Goal: Information Seeking & Learning: Check status

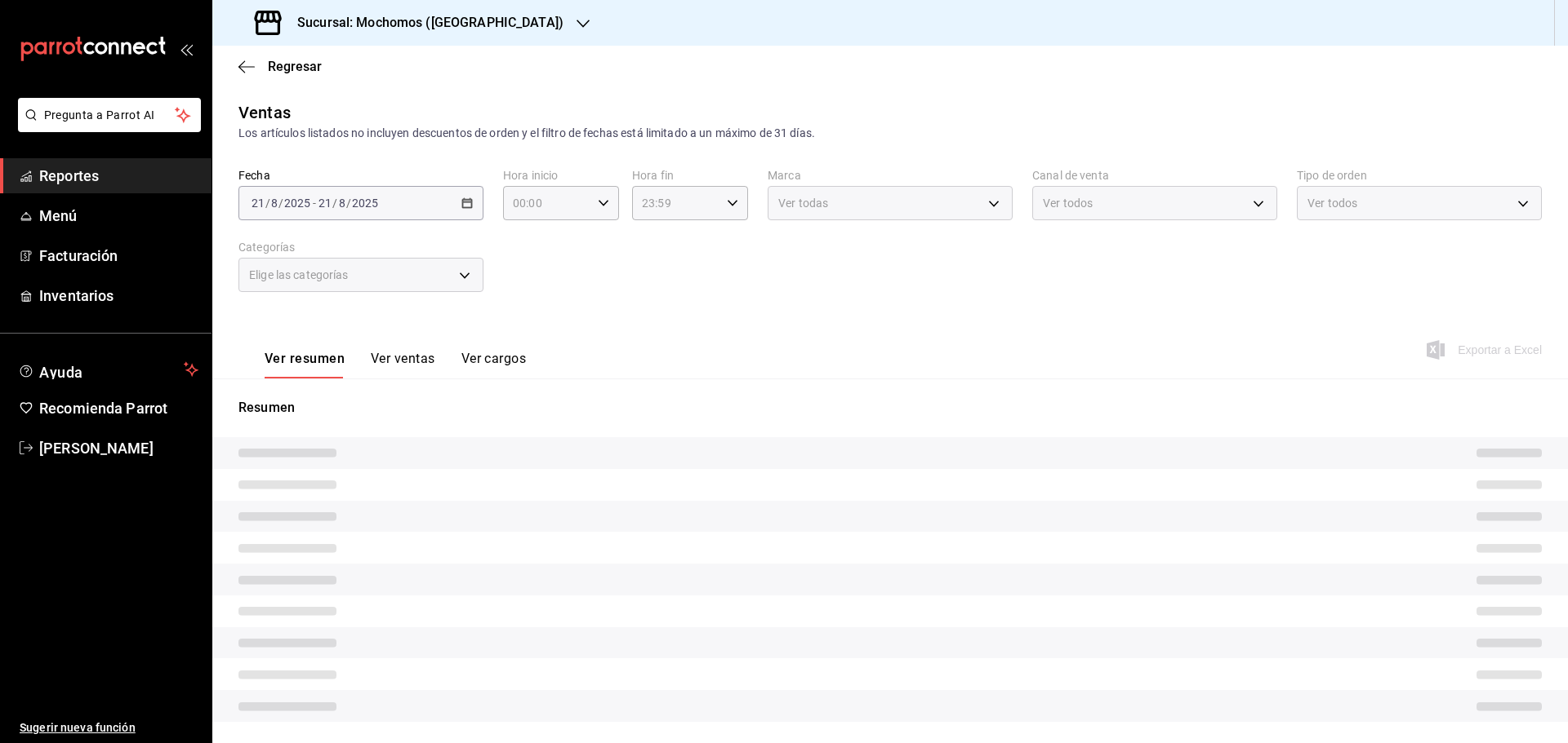
type input "05:00"
type input "05:59"
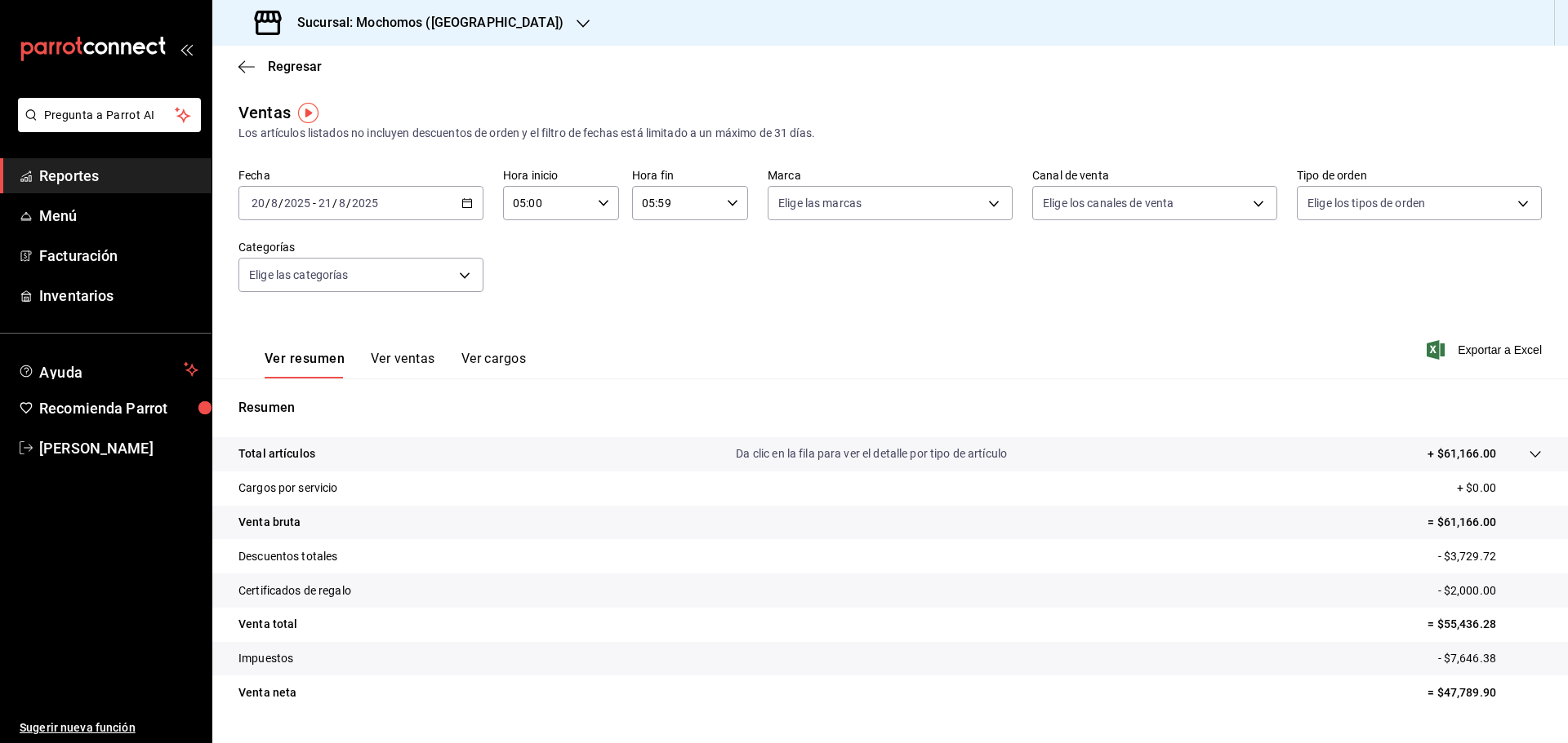
click at [462, 203] on icon "button" at bounding box center [467, 203] width 11 height 11
click at [267, 250] on span "Hoy" at bounding box center [315, 252] width 126 height 17
click at [598, 204] on icon "button" at bounding box center [603, 203] width 11 height 11
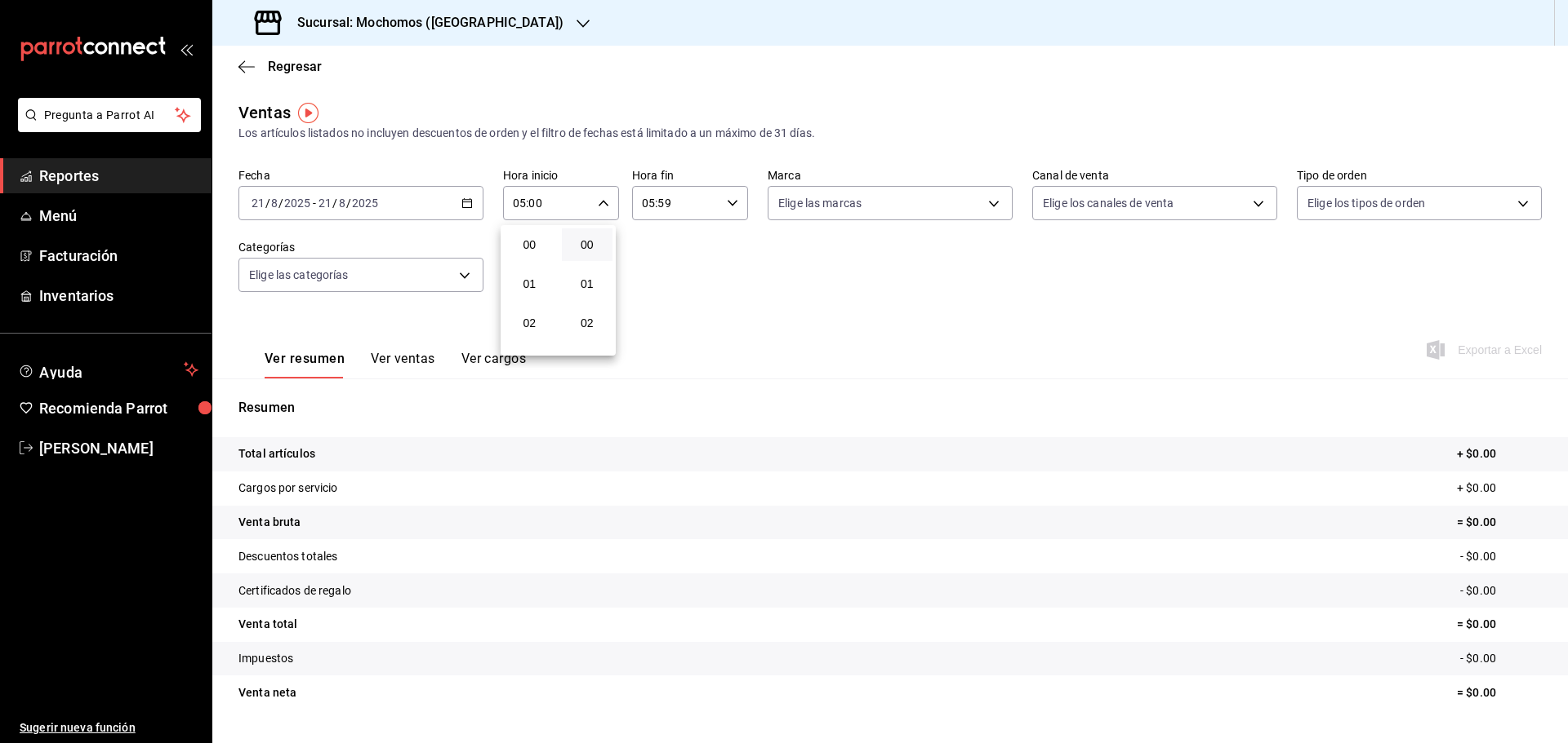
scroll to position [196, 0]
click at [536, 284] on span "06" at bounding box center [529, 284] width 32 height 13
type input "06:00"
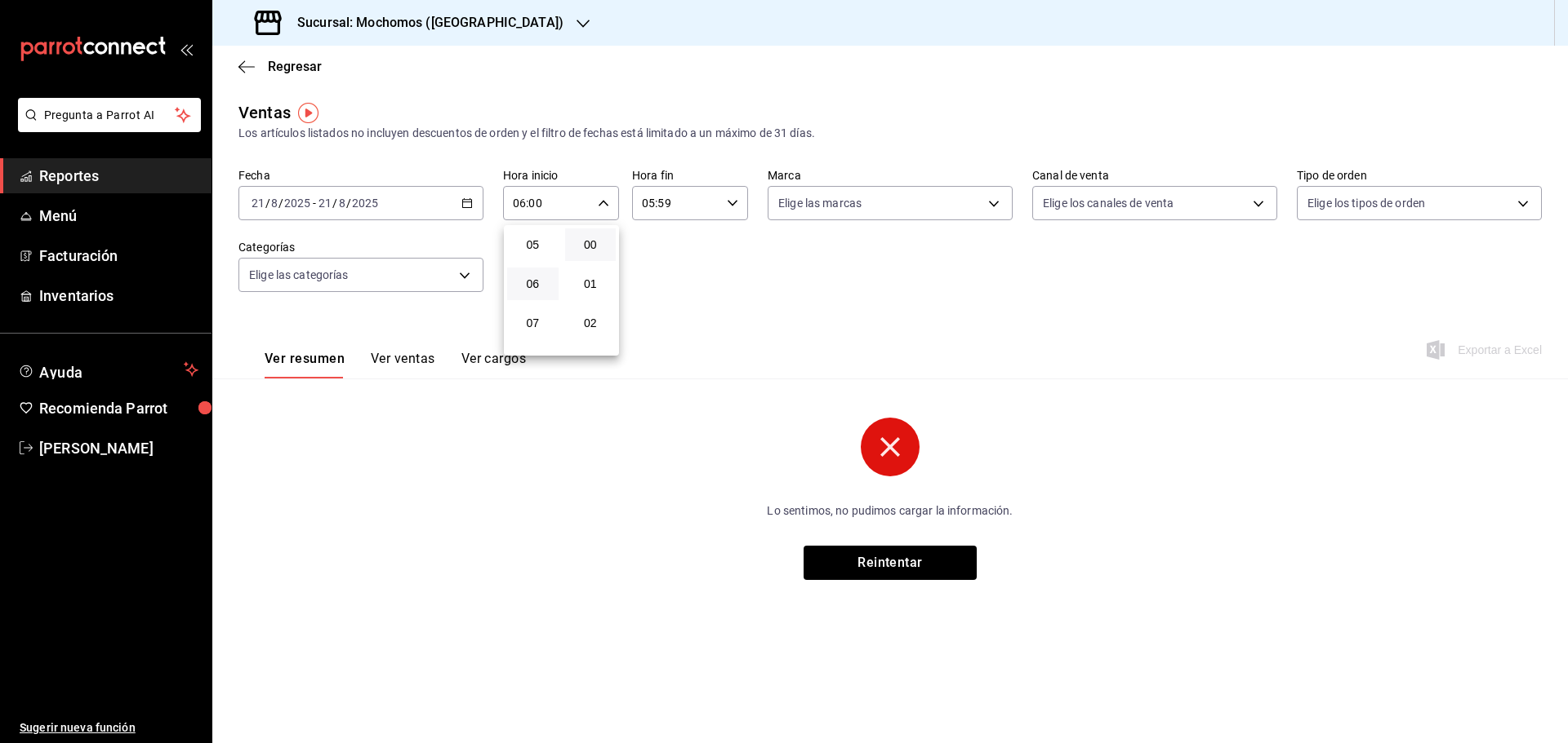
click at [717, 326] on div at bounding box center [784, 371] width 1568 height 743
click at [467, 205] on icon "button" at bounding box center [467, 203] width 11 height 11
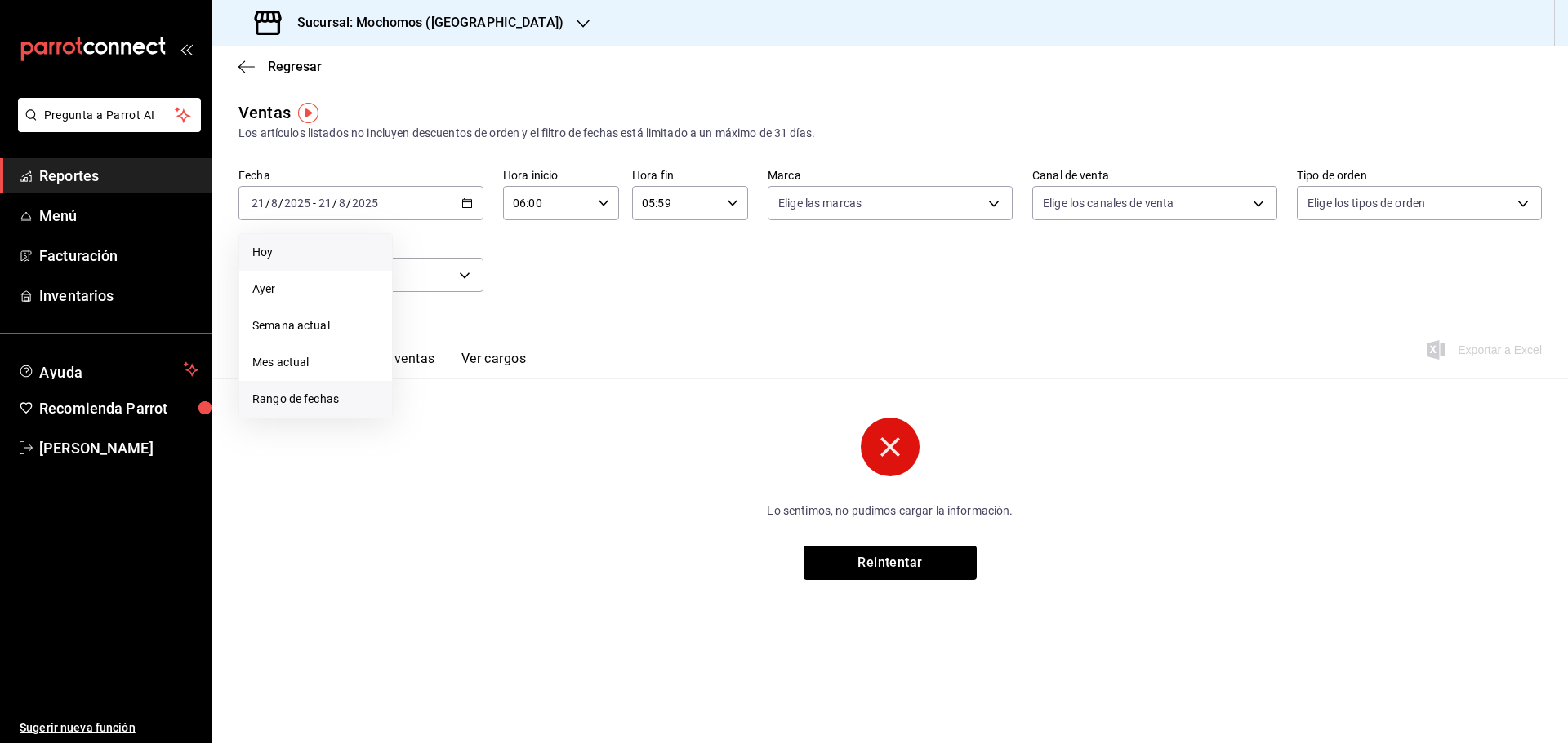
click at [319, 405] on span "Rango de fechas" at bounding box center [315, 400] width 126 height 17
click at [506, 416] on button "21" at bounding box center [512, 420] width 29 height 29
click at [725, 194] on div "05:59 Hora fin" at bounding box center [690, 203] width 116 height 34
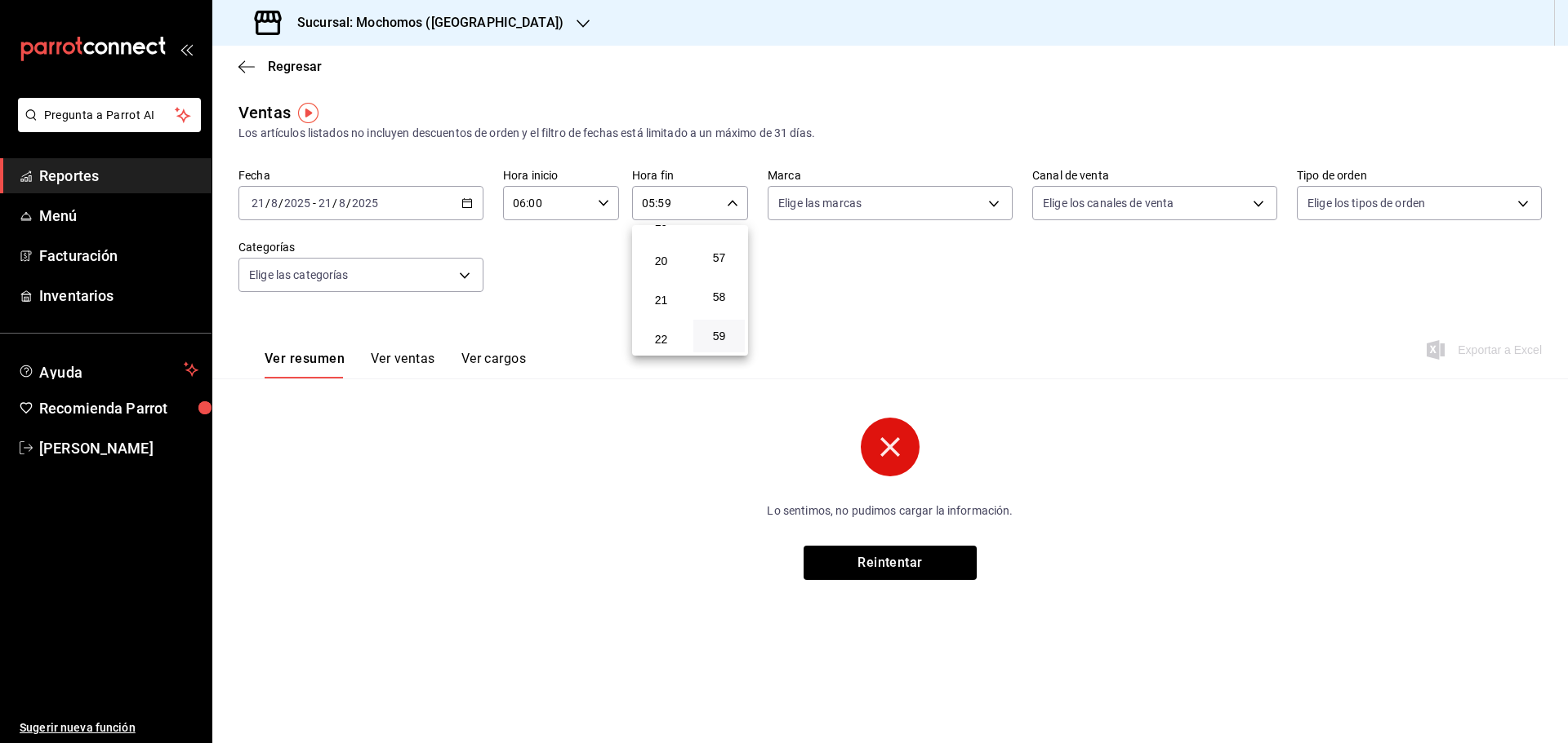
scroll to position [809, 0]
click at [667, 332] on span "23" at bounding box center [661, 336] width 32 height 13
type input "23:59"
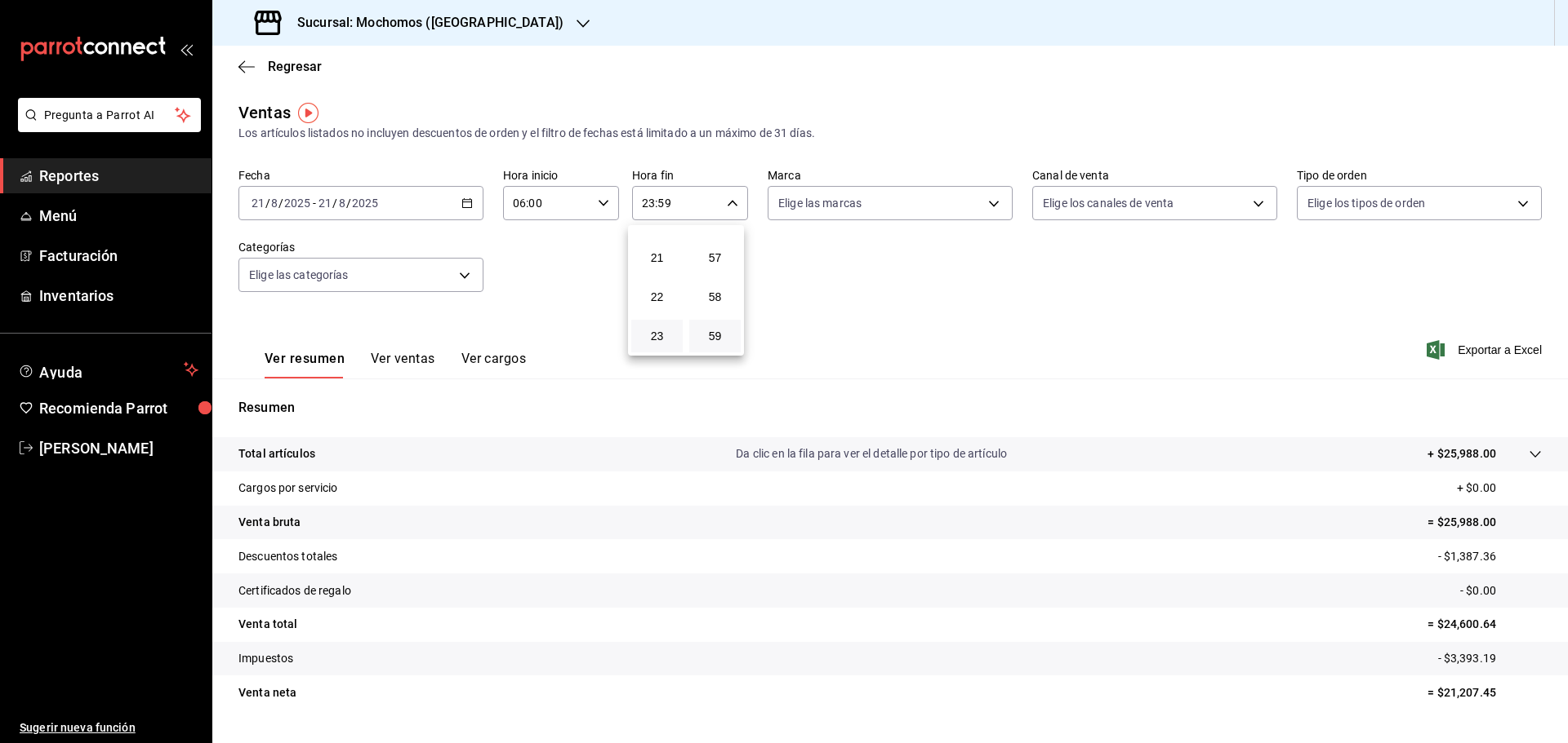
click at [1066, 319] on div at bounding box center [784, 371] width 1568 height 743
click at [61, 172] on span "Reportes" at bounding box center [119, 176] width 159 height 22
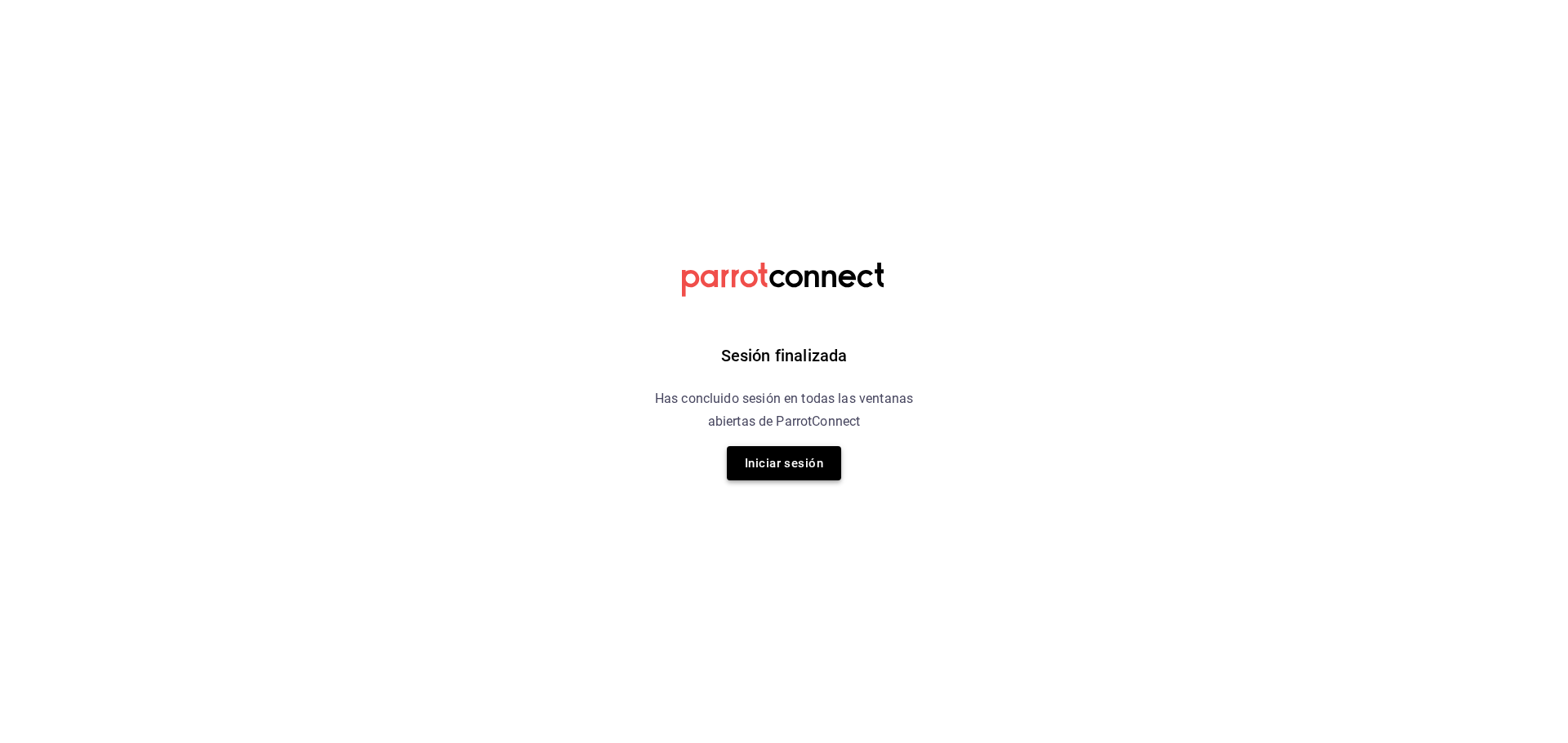
click at [778, 462] on button "Iniciar sesión" at bounding box center [784, 463] width 114 height 34
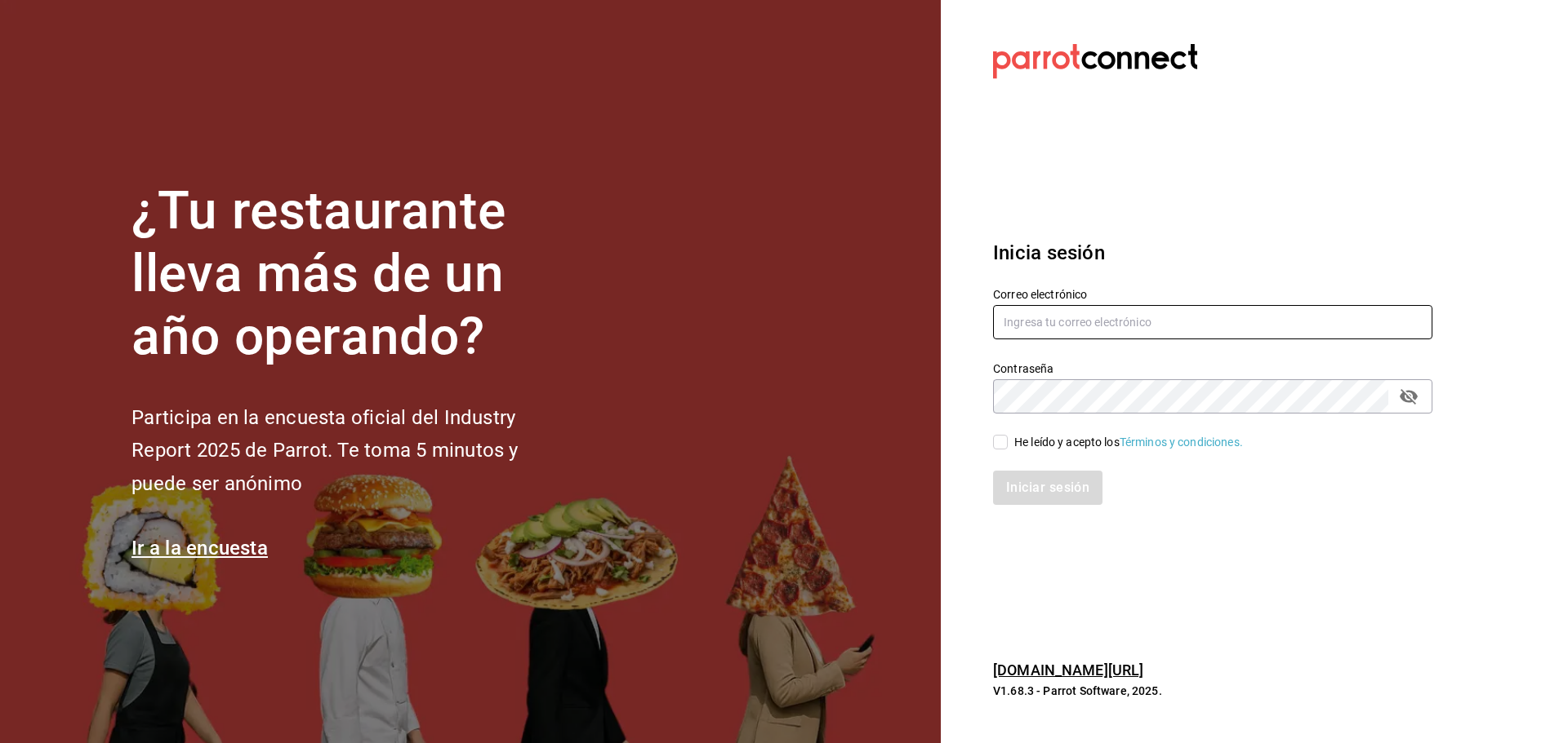
type input "[PERSON_NAME][EMAIL_ADDRESS][PERSON_NAME][DOMAIN_NAME]"
click at [1002, 435] on input "He leído y acepto los Términos y condiciones." at bounding box center [1000, 442] width 15 height 15
checkbox input "true"
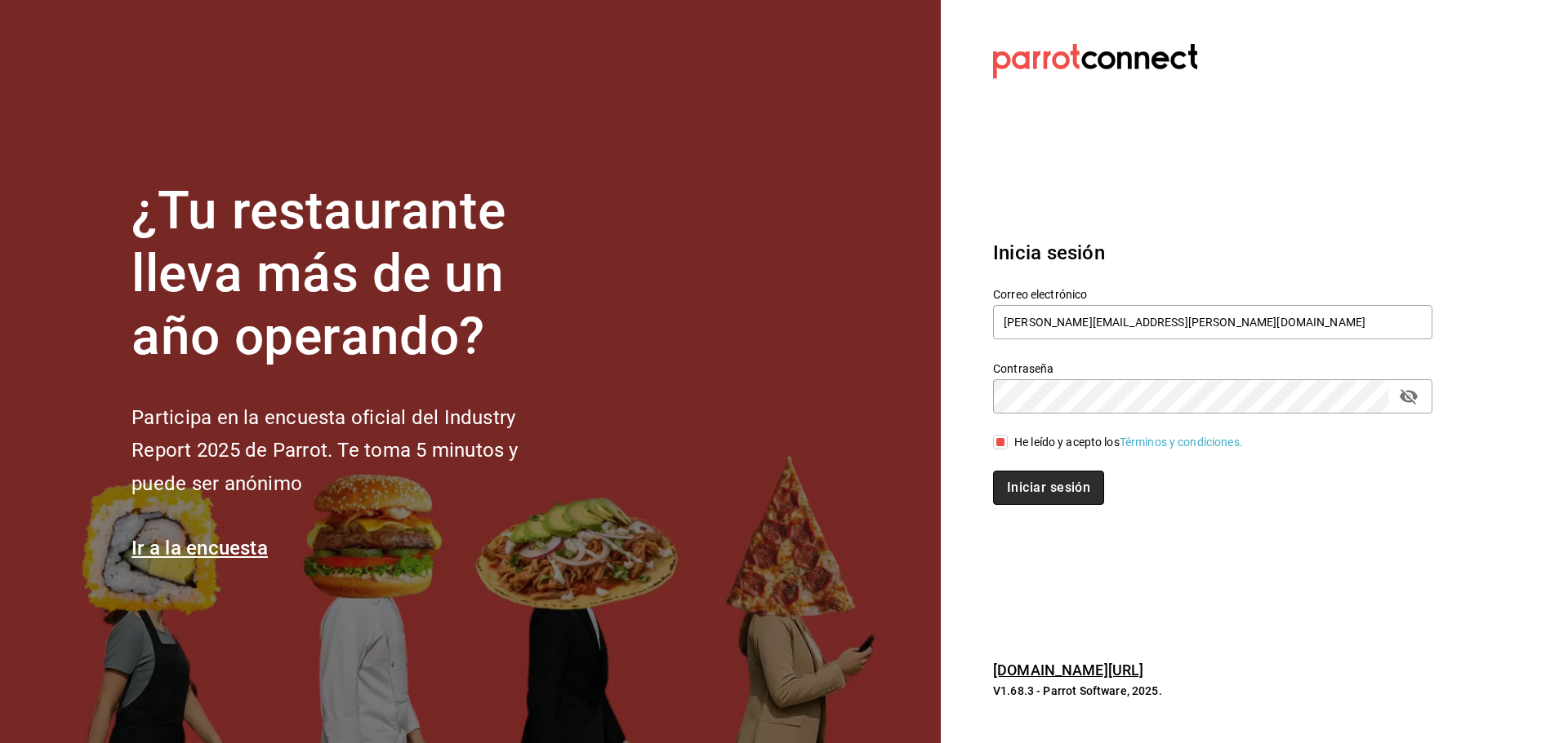
click at [1027, 488] on button "Iniciar sesión" at bounding box center [1048, 487] width 111 height 34
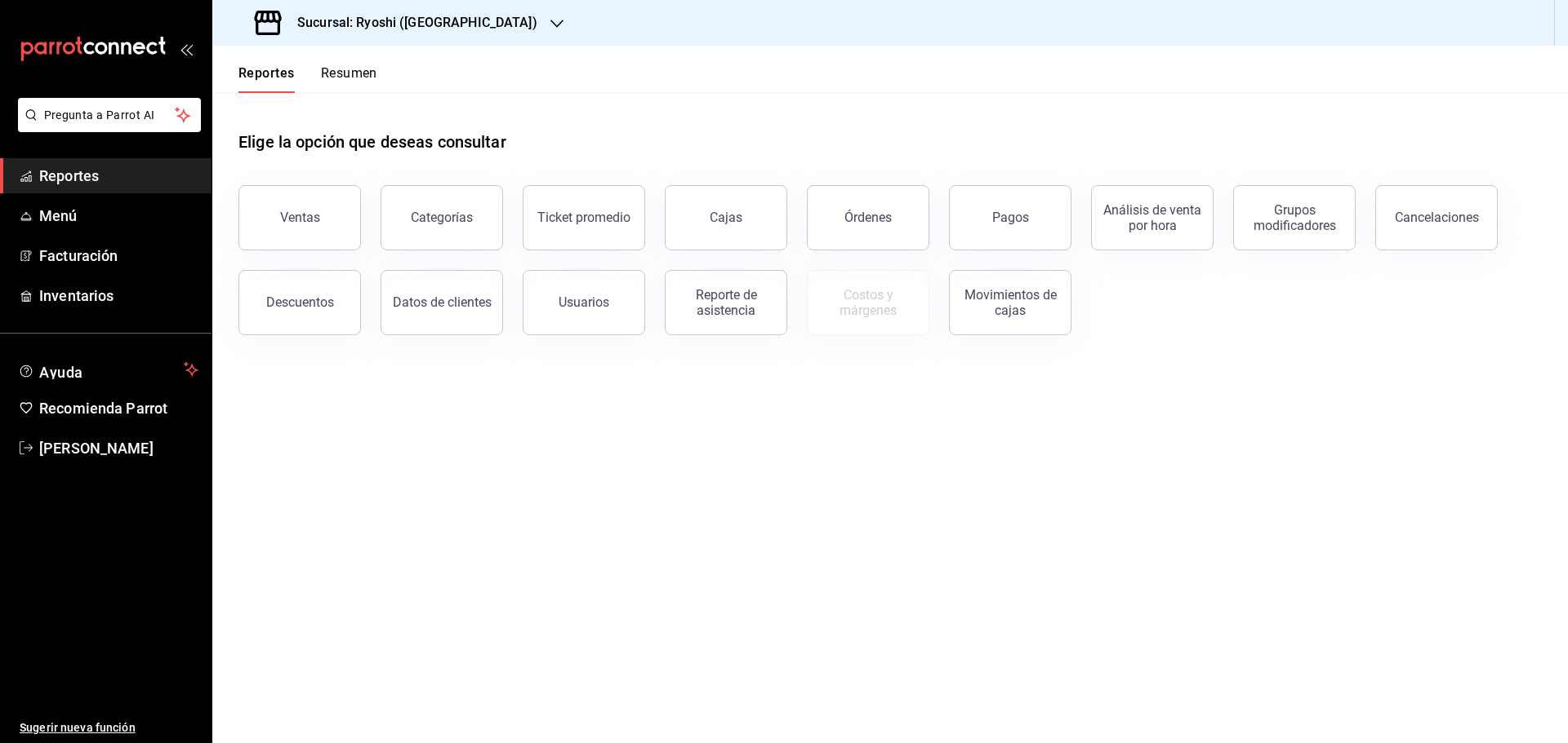
click at [455, 26] on div "Sucursal: Ryoshi (Cancun)" at bounding box center [398, 23] width 345 height 46
click at [317, 99] on span "Mochomos (Cancun)" at bounding box center [316, 107] width 181 height 17
click at [997, 226] on button "Pagos" at bounding box center [1010, 217] width 123 height 65
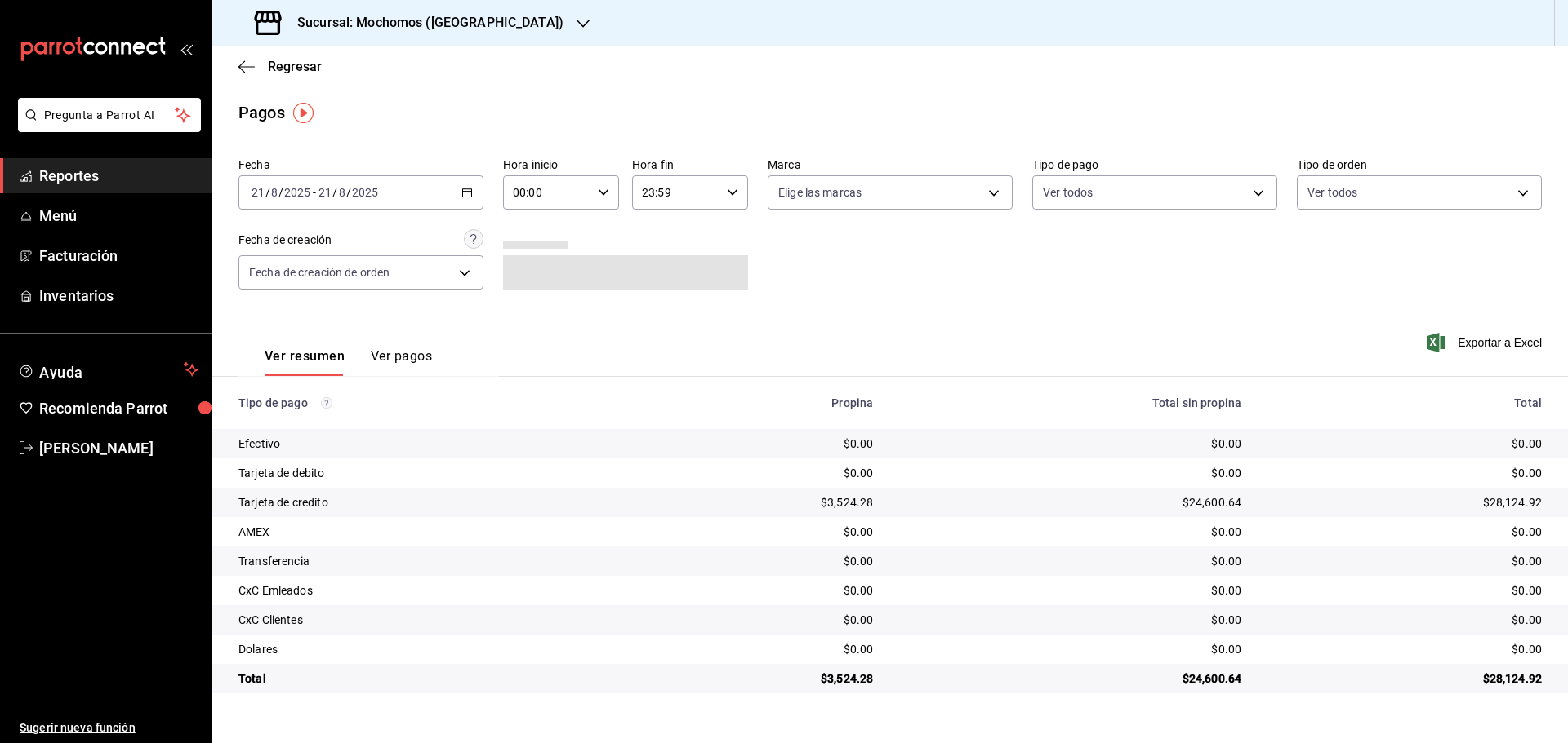
click at [475, 194] on div "2025-08-21 21 / 8 / 2025 - 2025-08-21 21 / 8 / 2025" at bounding box center [361, 192] width 245 height 34
click at [601, 194] on icon "button" at bounding box center [603, 192] width 11 height 11
click at [534, 270] on span "05" at bounding box center [532, 267] width 32 height 13
type input "05:00"
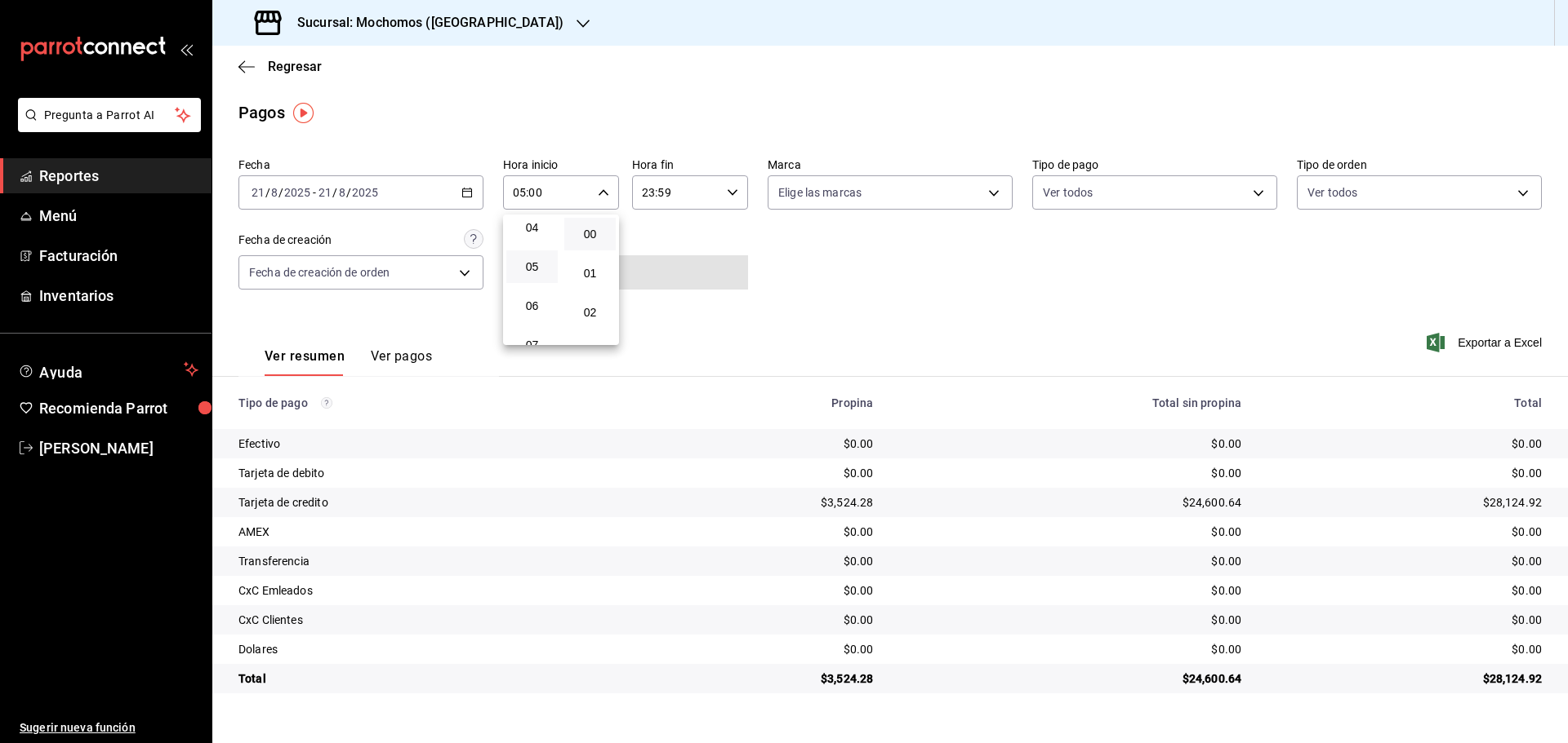
click at [821, 236] on div at bounding box center [784, 371] width 1568 height 743
click at [1080, 579] on td "$0.00" at bounding box center [1071, 591] width 369 height 29
click at [453, 29] on h3 "Sucursal: Mochomos (Cancun)" at bounding box center [423, 22] width 279 height 19
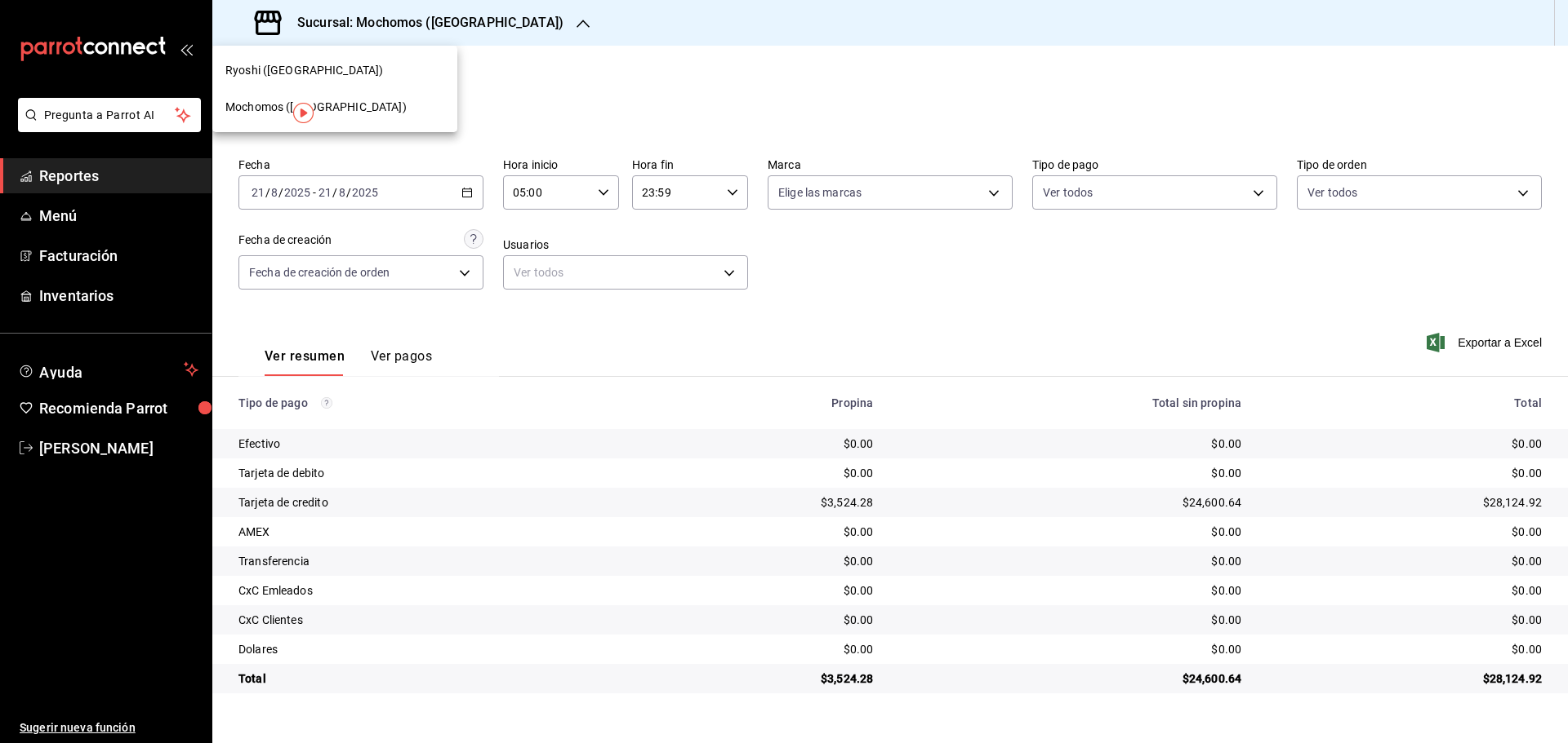
click at [346, 72] on div "Ryoshi (Cancun)" at bounding box center [335, 70] width 219 height 17
